Goal: Task Accomplishment & Management: Manage account settings

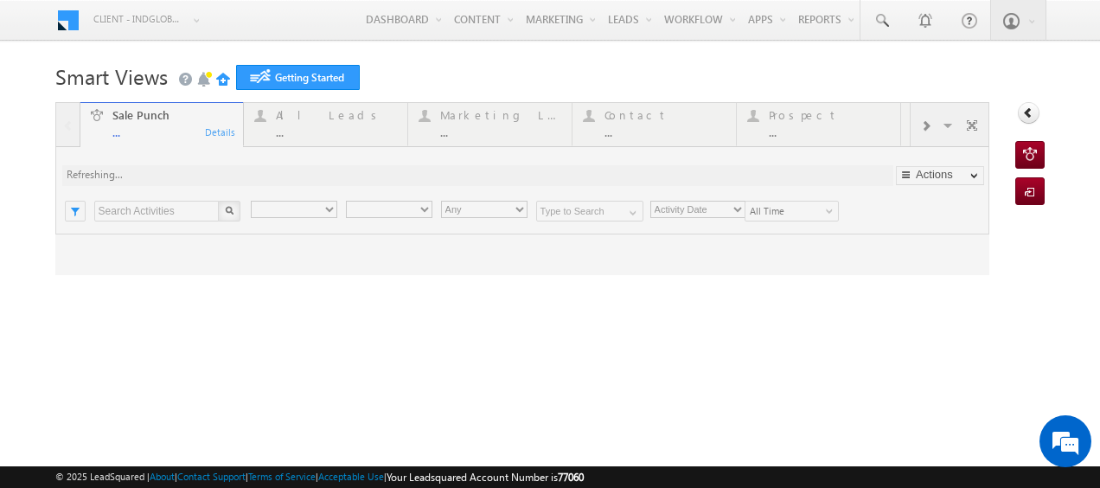
type input "Any Owner"
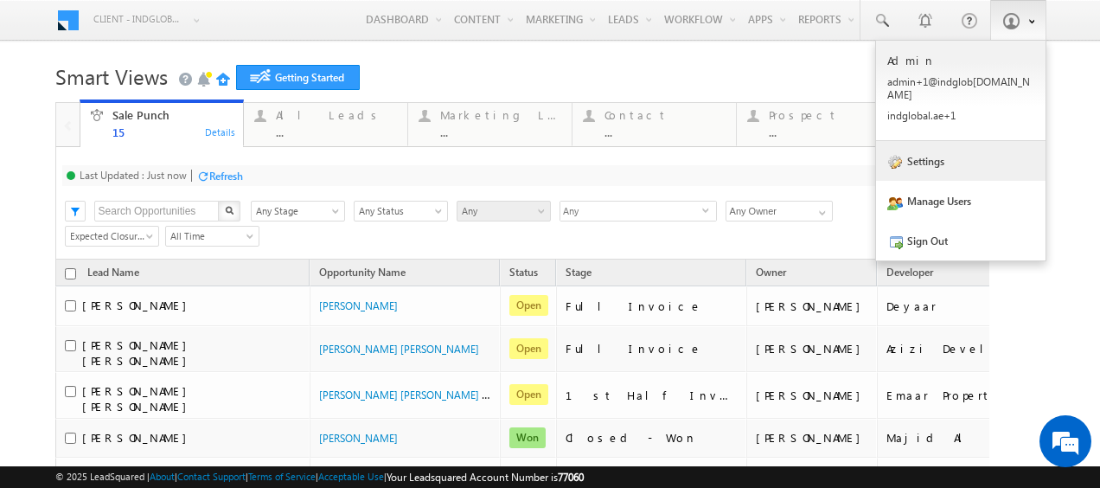
click at [915, 155] on link "Settings" at bounding box center [961, 161] width 170 height 40
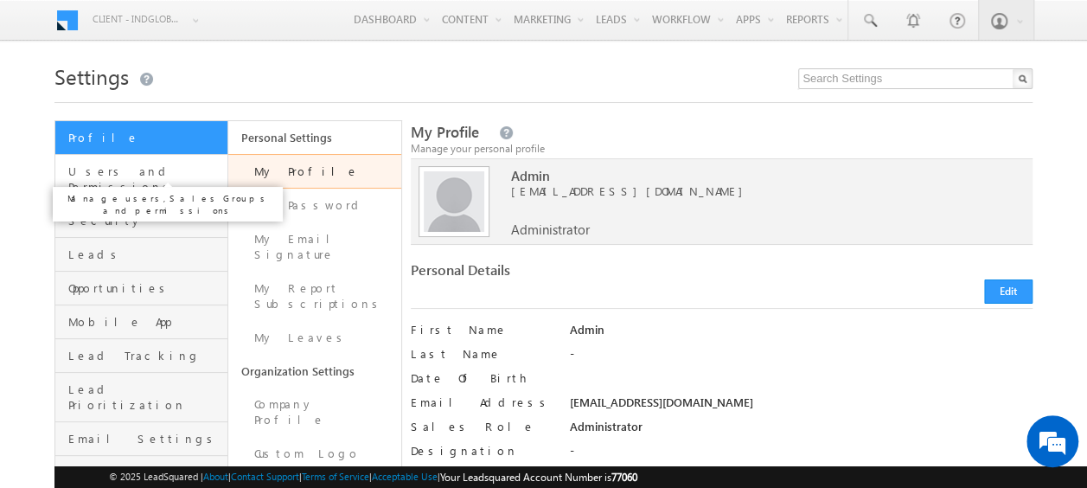
click at [106, 175] on span "Users and Permissions" at bounding box center [145, 179] width 155 height 31
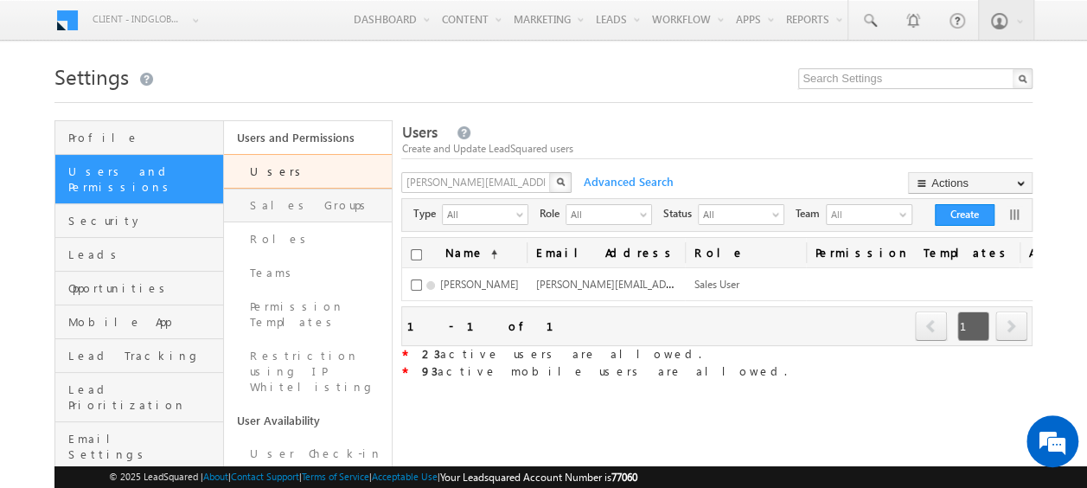
click at [266, 202] on link "Sales Groups" at bounding box center [308, 206] width 169 height 34
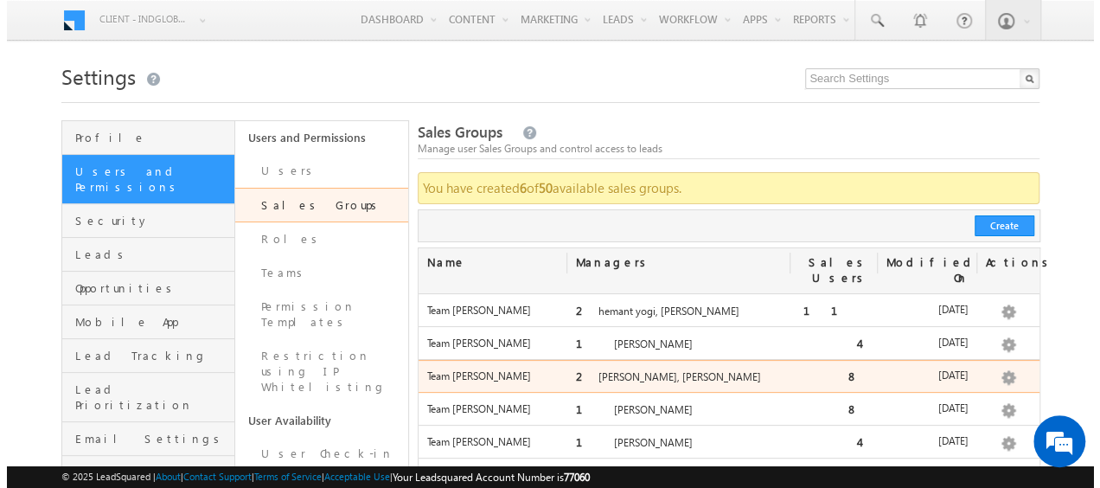
scroll to position [173, 0]
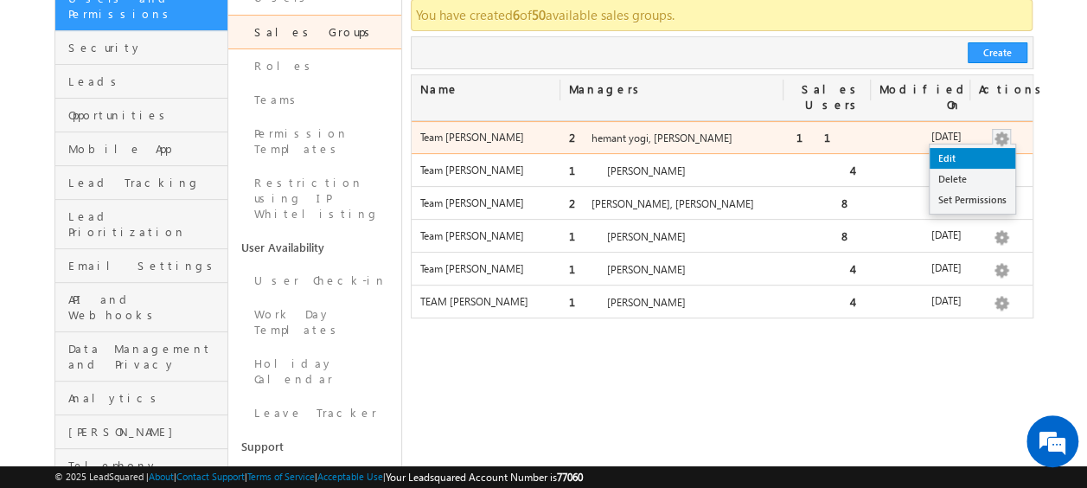
click at [971, 148] on link "Edit" at bounding box center [973, 158] width 86 height 21
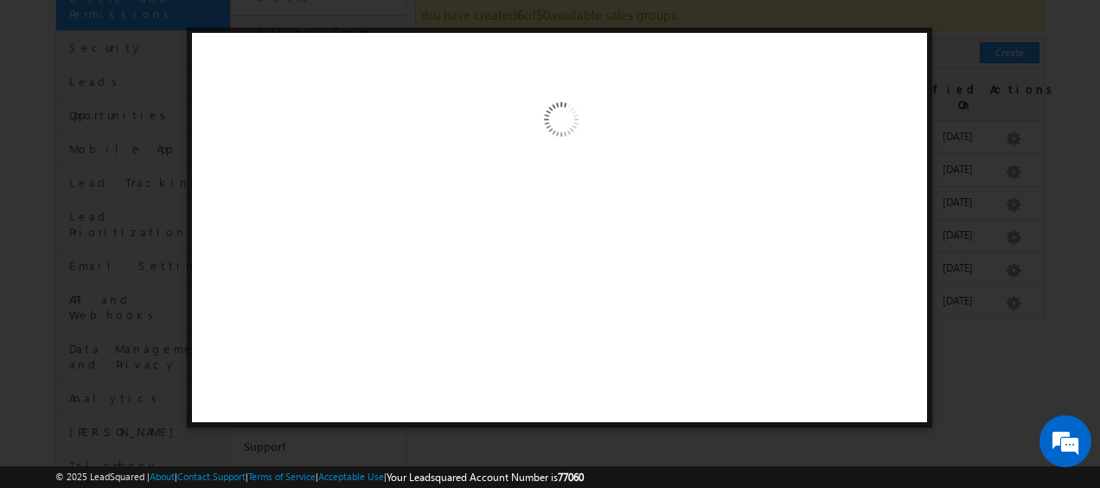
scroll to position [0, 0]
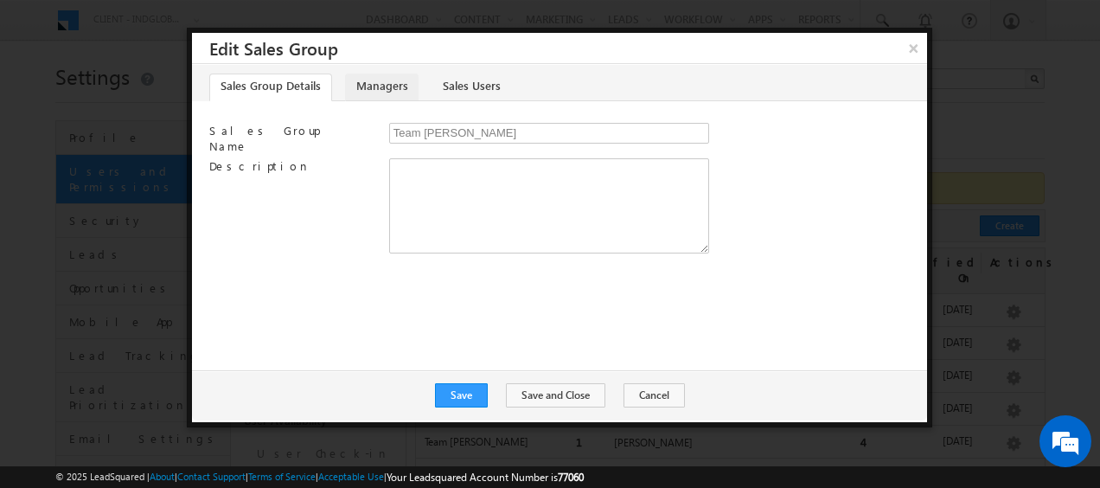
click at [388, 92] on link "Managers" at bounding box center [382, 88] width 74 height 28
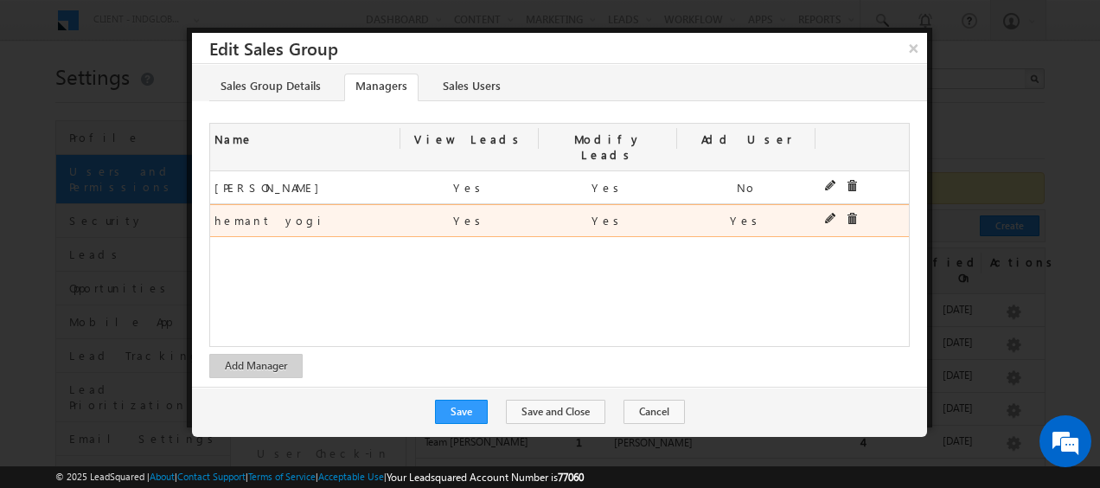
click at [677, 204] on div "536f77b5-774c-11f0-8589-125492a0d7ad hemant yogi hemant yogi Yes Yes Yes" at bounding box center [559, 220] width 699 height 33
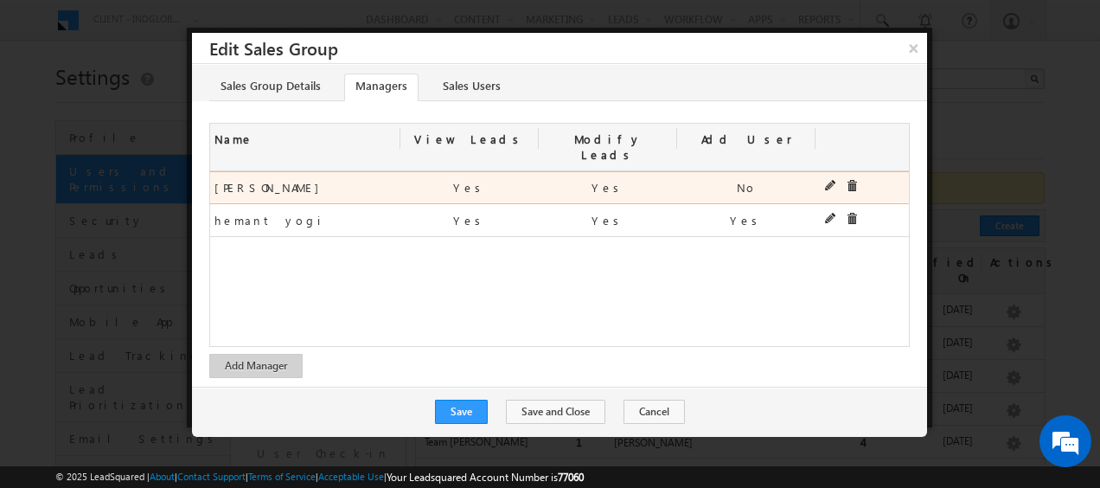
click at [503, 172] on div "Yes" at bounding box center [470, 187] width 138 height 31
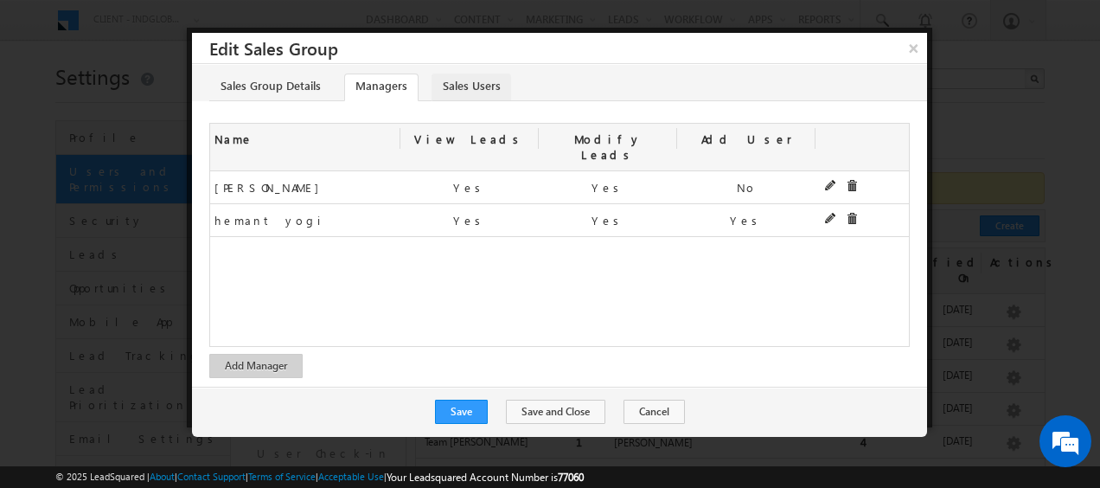
click at [453, 83] on link "Sales Users" at bounding box center [472, 88] width 80 height 28
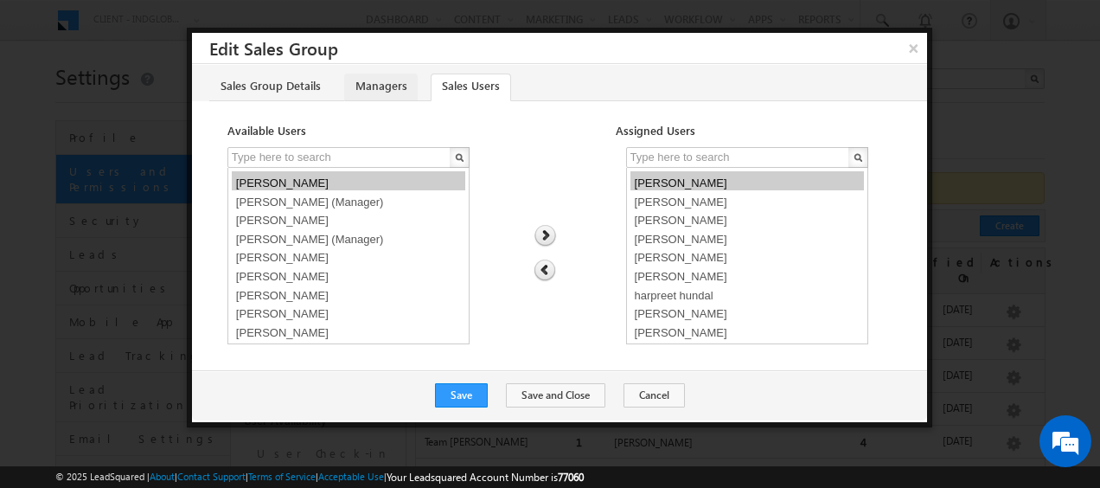
click at [389, 81] on link "Managers" at bounding box center [381, 88] width 74 height 28
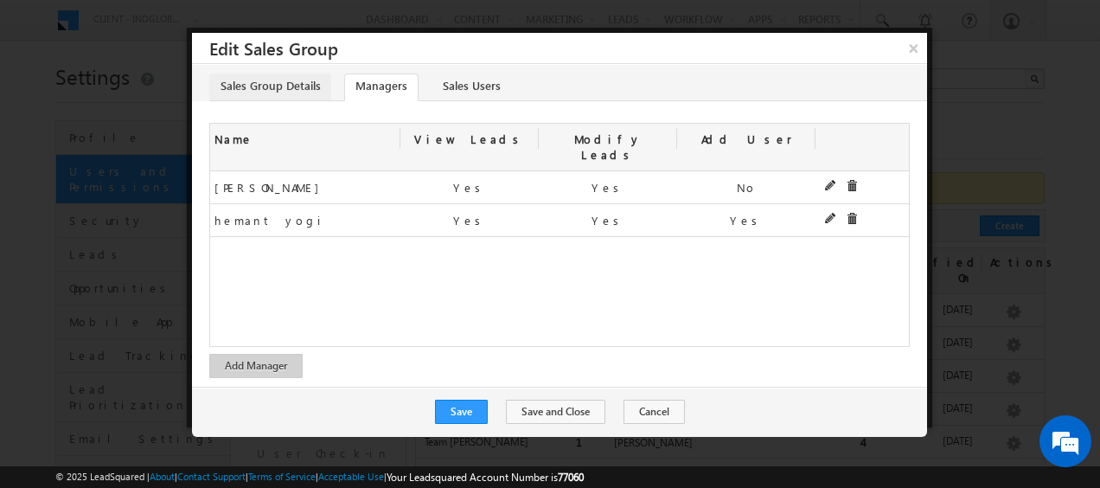
click at [299, 80] on link "Sales Group Details" at bounding box center [270, 88] width 122 height 28
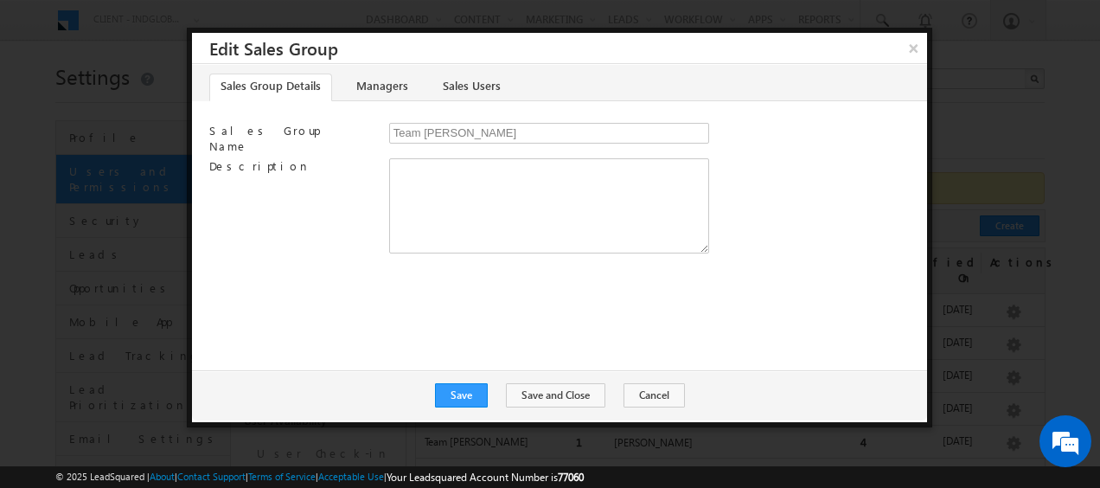
click at [424, 80] on li "Managers" at bounding box center [388, 88] width 87 height 28
click at [376, 80] on link "Managers" at bounding box center [382, 88] width 74 height 28
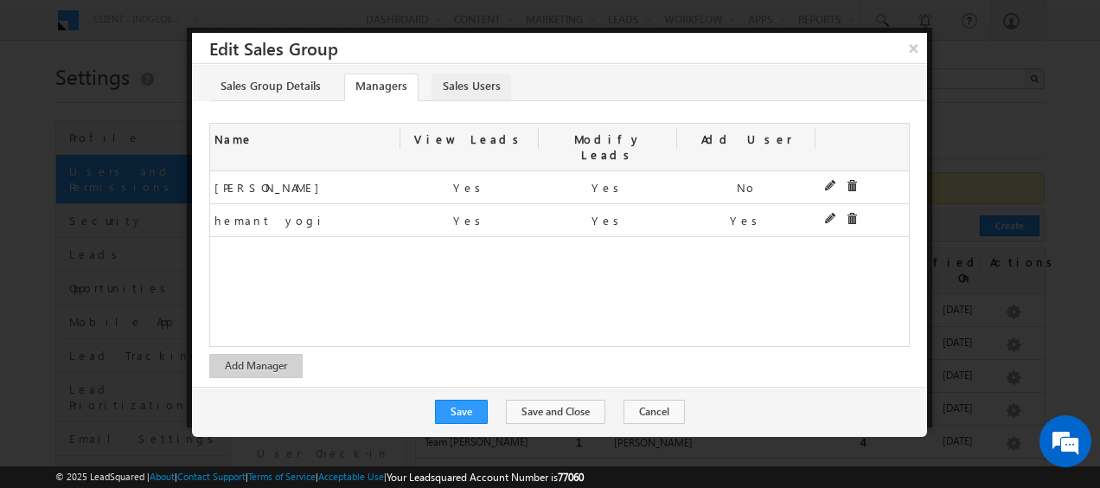
click at [475, 87] on link "Sales Users" at bounding box center [472, 88] width 80 height 28
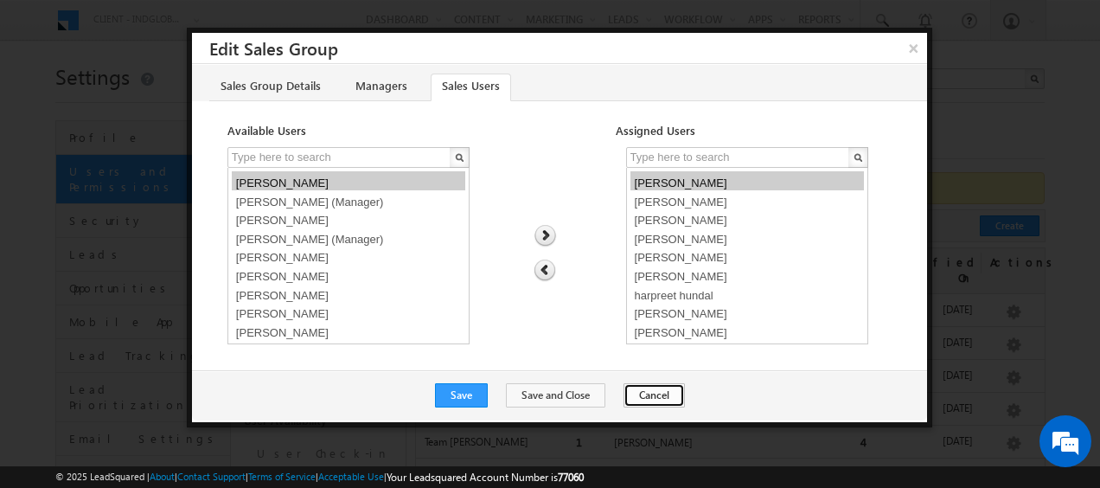
click at [647, 397] on button "Cancel" at bounding box center [654, 395] width 61 height 24
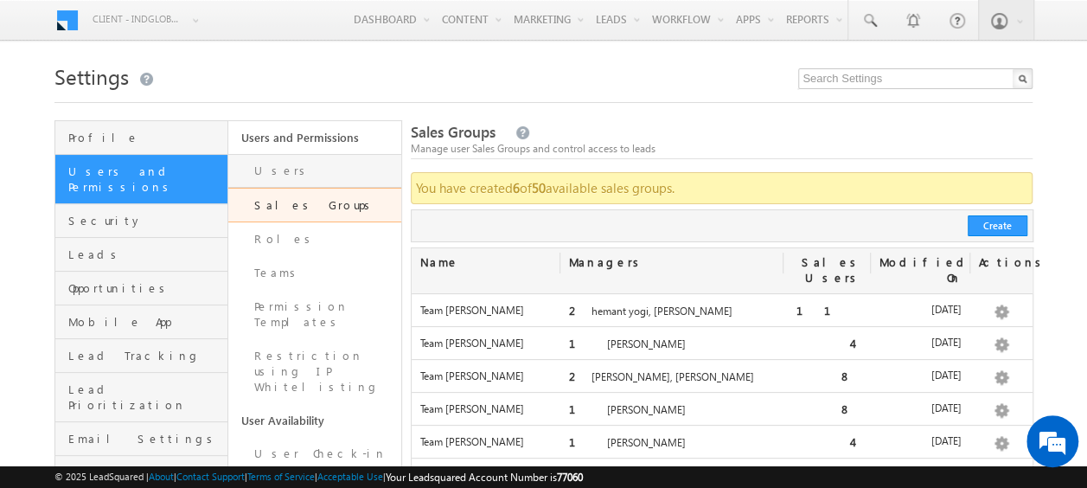
click at [286, 162] on link "Users" at bounding box center [314, 171] width 173 height 34
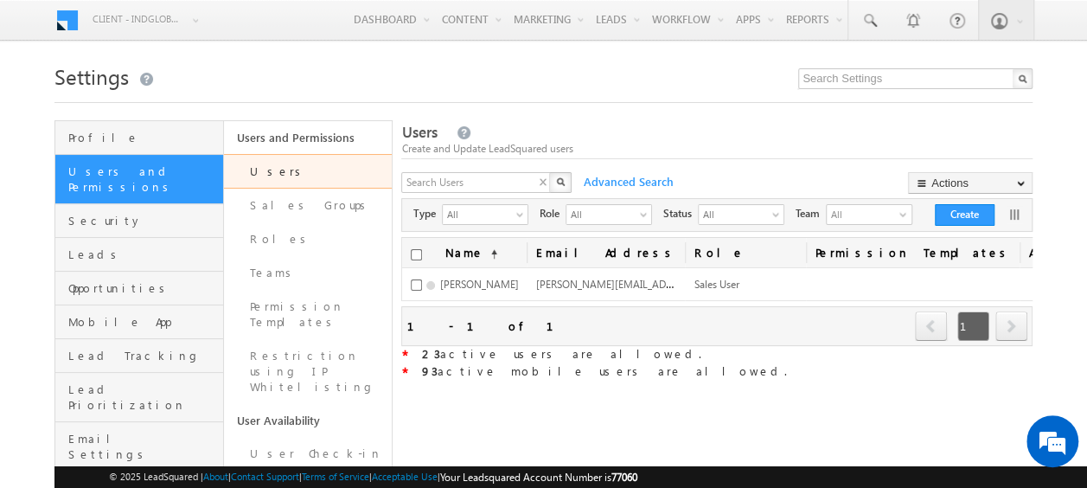
click at [550, 180] on div "X" at bounding box center [487, 184] width 173 height 25
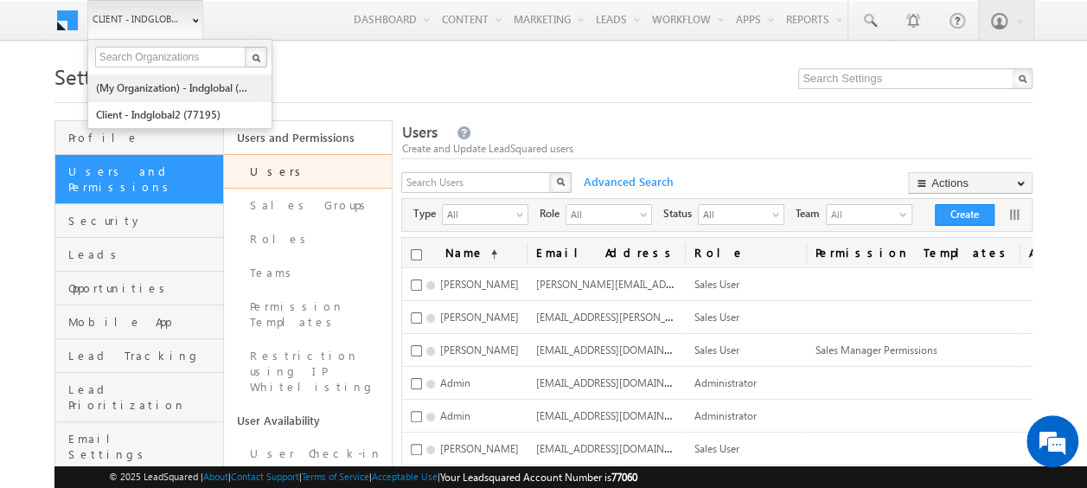
click at [173, 85] on link "(My Organization) - indglobal (48060)" at bounding box center [174, 87] width 158 height 27
